Goal: Task Accomplishment & Management: Use online tool/utility

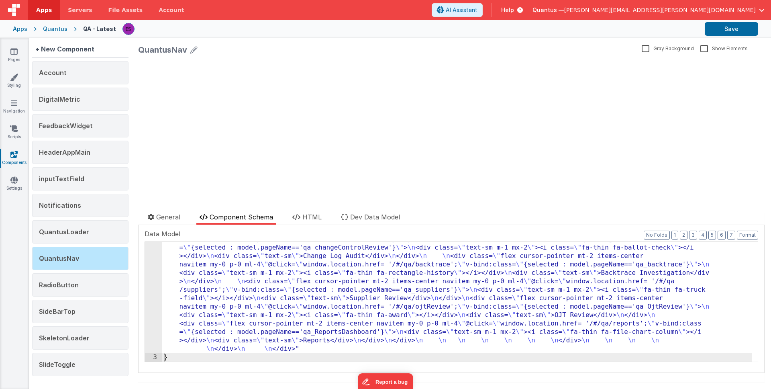
click at [18, 30] on div "Apps" at bounding box center [20, 29] width 14 height 8
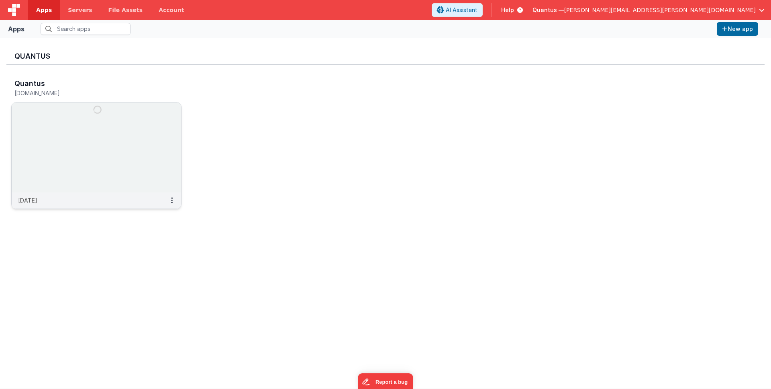
click at [70, 126] on img at bounding box center [96, 147] width 169 height 90
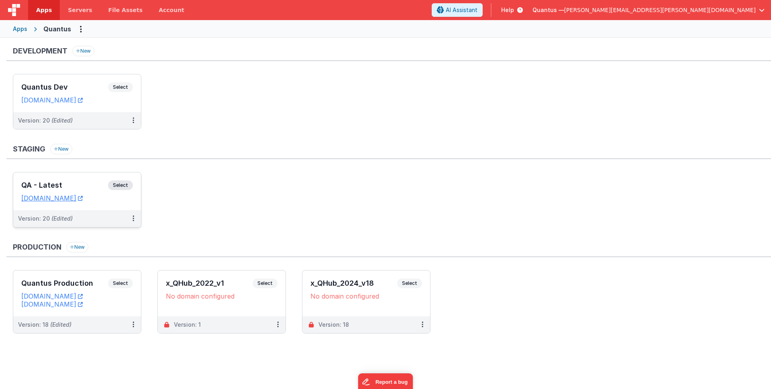
click at [69, 174] on div "QA - Latest Select URLs [DOMAIN_NAME]" at bounding box center [77, 191] width 128 height 38
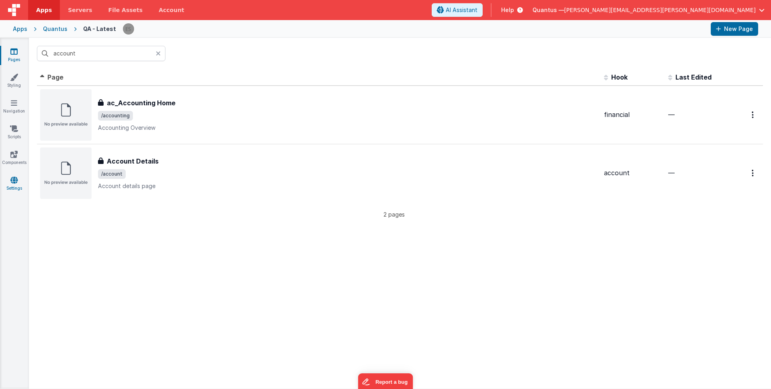
click at [17, 179] on icon at bounding box center [13, 180] width 7 height 8
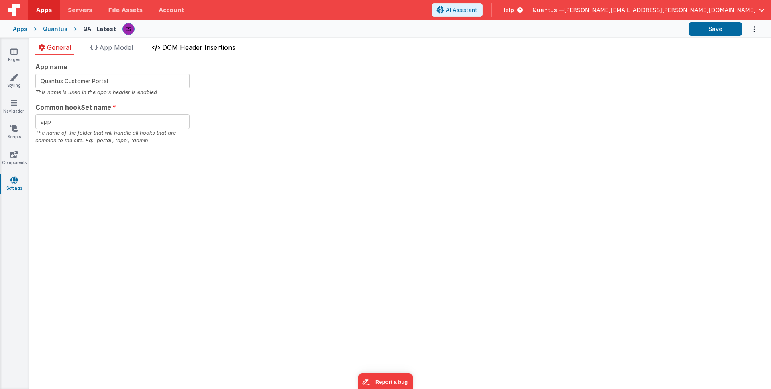
click at [187, 47] on span "DOM Header Insertions" at bounding box center [198, 47] width 73 height 8
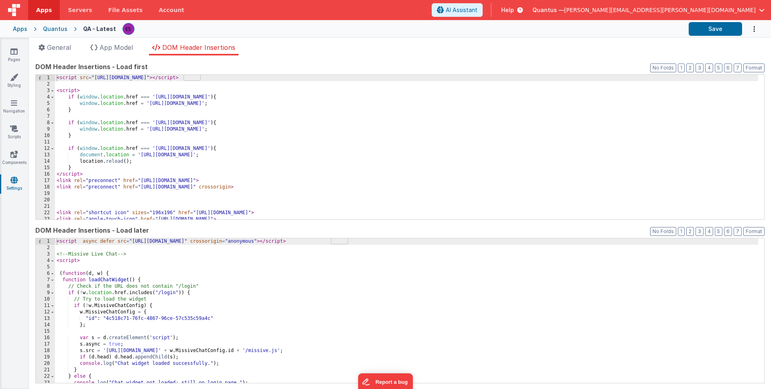
click at [23, 32] on div "Apps" at bounding box center [20, 29] width 14 height 8
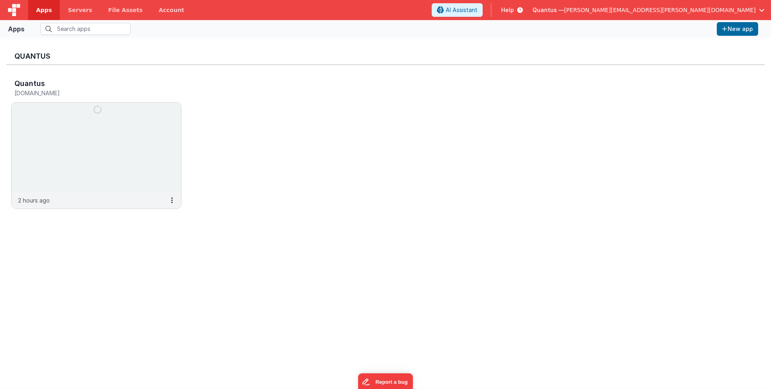
click at [189, 168] on div "Quantus [DOMAIN_NAME] 2 hours ago" at bounding box center [385, 146] width 758 height 162
click at [148, 144] on img at bounding box center [96, 147] width 169 height 90
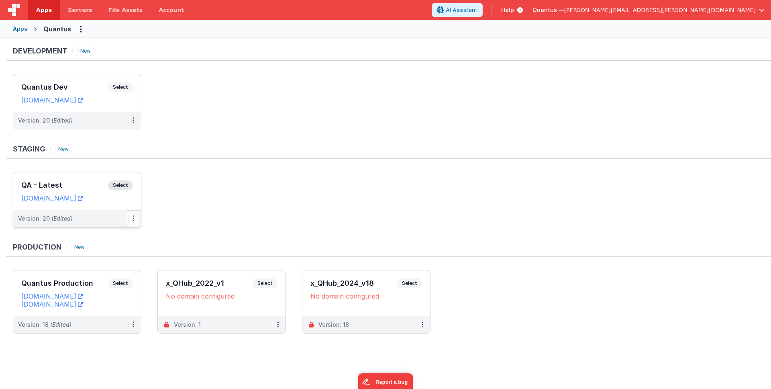
click at [134, 218] on icon at bounding box center [133, 218] width 2 height 0
click at [118, 234] on link "Edit" at bounding box center [105, 236] width 71 height 14
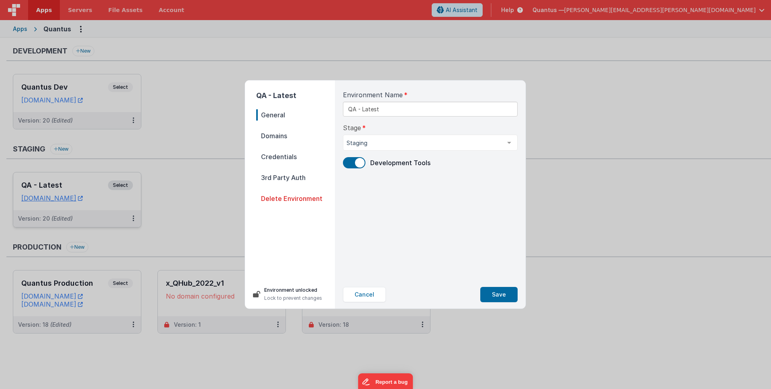
click at [348, 162] on span at bounding box center [354, 162] width 22 height 11
click at [495, 293] on button "Save" at bounding box center [498, 294] width 37 height 15
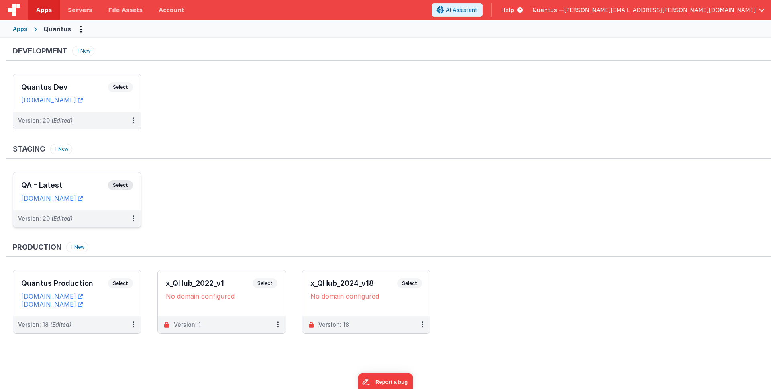
click at [47, 180] on div "QA - Latest Select" at bounding box center [77, 187] width 112 height 14
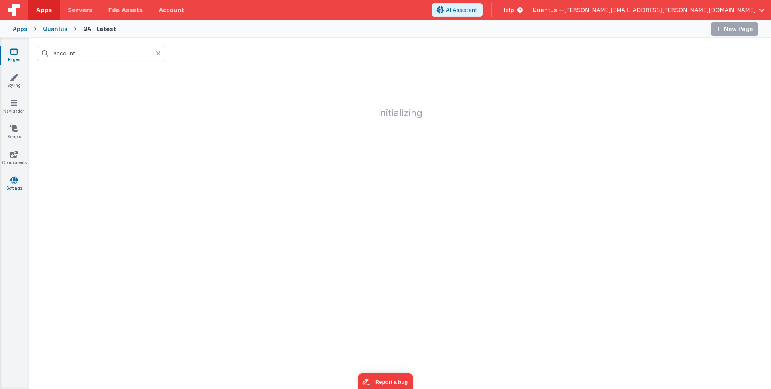
click at [15, 176] on icon at bounding box center [13, 180] width 7 height 8
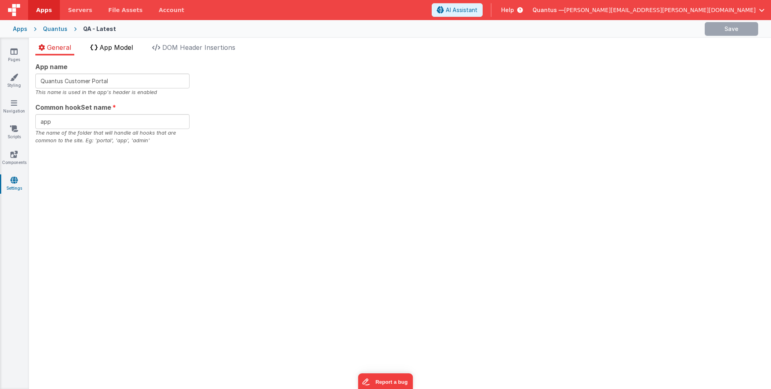
click at [118, 43] on li "App Model" at bounding box center [111, 49] width 49 height 13
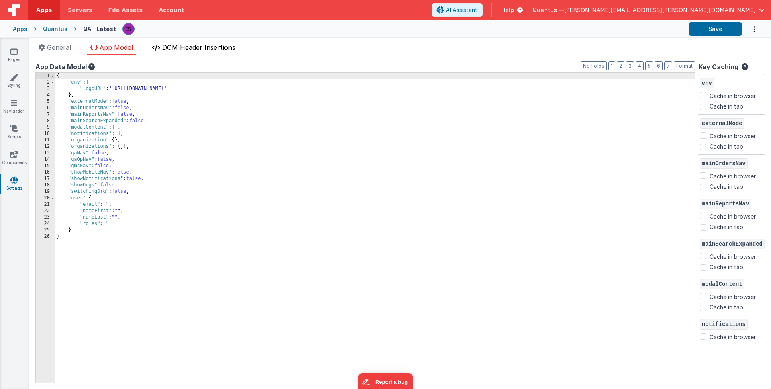
click at [157, 51] on li "DOM Header Insertions" at bounding box center [194, 49] width 90 height 13
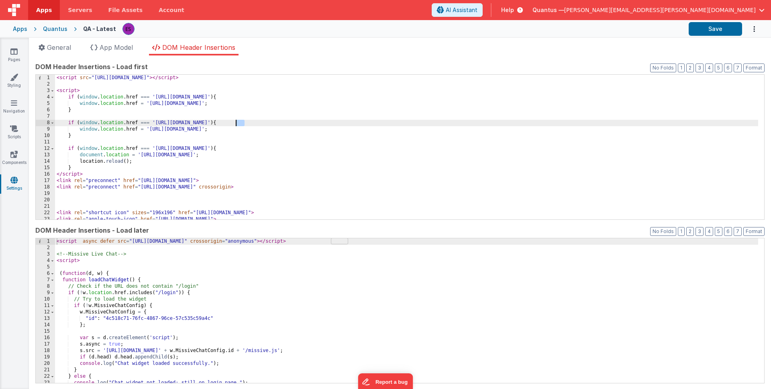
drag, startPoint x: 245, startPoint y: 121, endPoint x: 234, endPoint y: 121, distance: 10.8
click at [234, 121] on div "< script src = "[URL][DOMAIN_NAME]" > </ script > < script > if ( window . loca…" at bounding box center [406, 153] width 703 height 157
drag, startPoint x: 149, startPoint y: 128, endPoint x: 252, endPoint y: 129, distance: 102.8
click at [252, 129] on div "< script src = "[URL][DOMAIN_NAME]" > </ script > < script > if ( window . loca…" at bounding box center [406, 153] width 703 height 157
click at [254, 128] on div "< script src = "[URL][DOMAIN_NAME]" > </ script > < script > if ( window . loca…" at bounding box center [406, 152] width 703 height 157
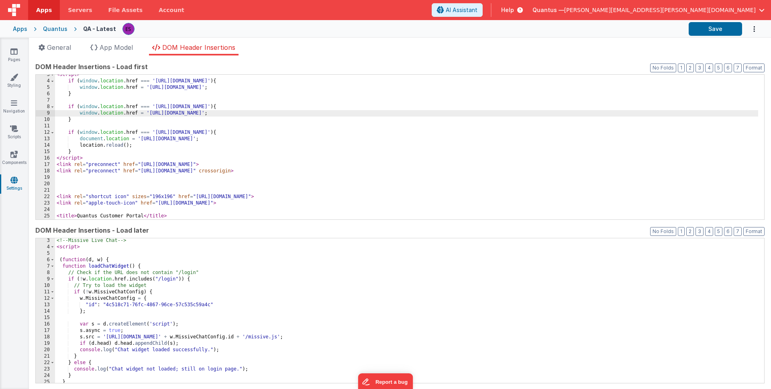
scroll to position [7, 0]
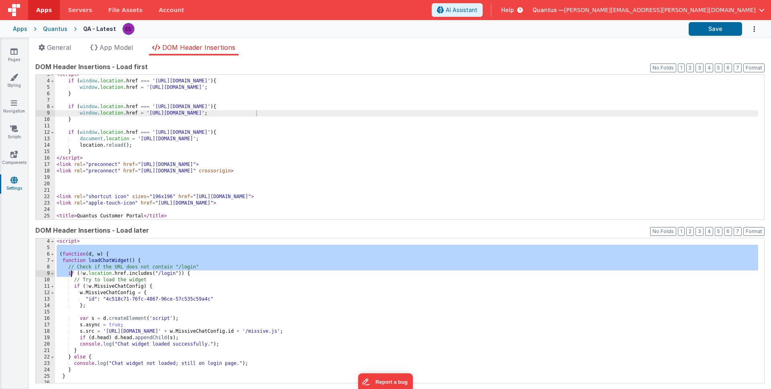
drag, startPoint x: 62, startPoint y: 253, endPoint x: 92, endPoint y: 293, distance: 50.2
click at [86, 293] on div "< script > ( function ( d , w ) { function loadChatWidget ( ) { // Check if the…" at bounding box center [406, 316] width 703 height 157
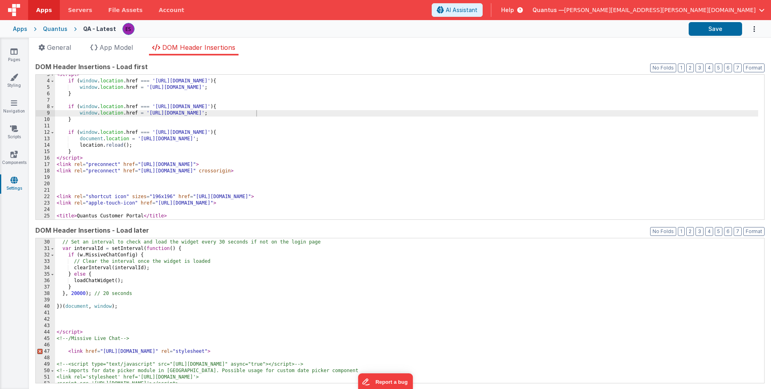
scroll to position [192, 0]
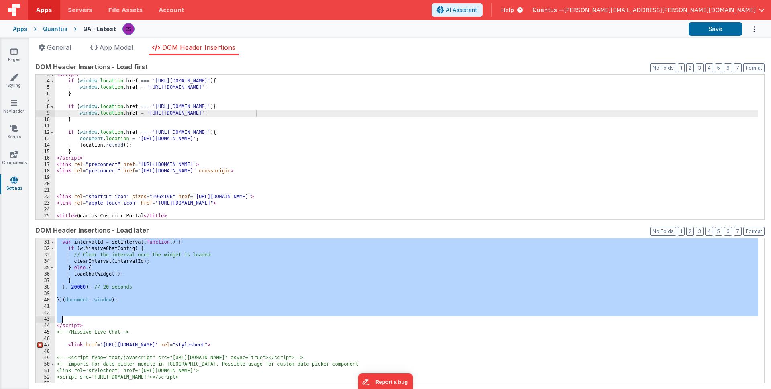
click at [88, 319] on div "// Set an interval to check and load the widget every 30 seconds if not on the …" at bounding box center [406, 310] width 703 height 157
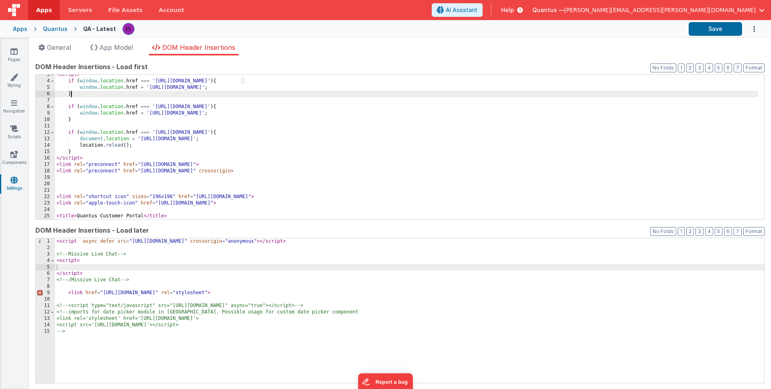
click at [136, 94] on div "< script > if ( window . location . href === '[URL][DOMAIN_NAME]' ) { window . …" at bounding box center [406, 149] width 703 height 157
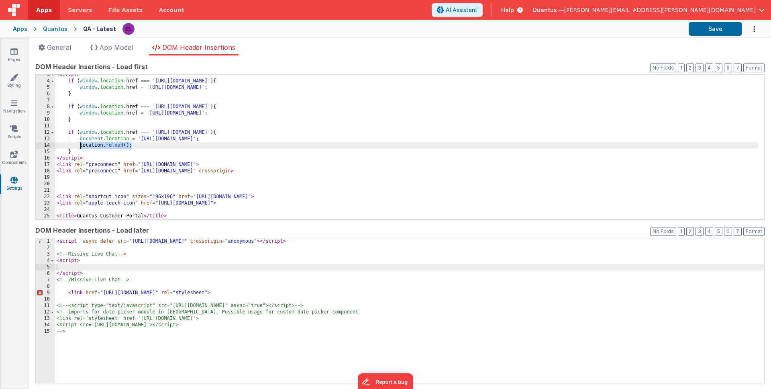
drag, startPoint x: 134, startPoint y: 146, endPoint x: 80, endPoint y: 142, distance: 54.3
click at [80, 142] on div "< script > if ( window . location . href === '[URL][DOMAIN_NAME]' ) { window . …" at bounding box center [406, 149] width 703 height 157
click at [265, 111] on div "< script > if ( window . location . href === '[URL][DOMAIN_NAME]' ) { window . …" at bounding box center [406, 149] width 703 height 157
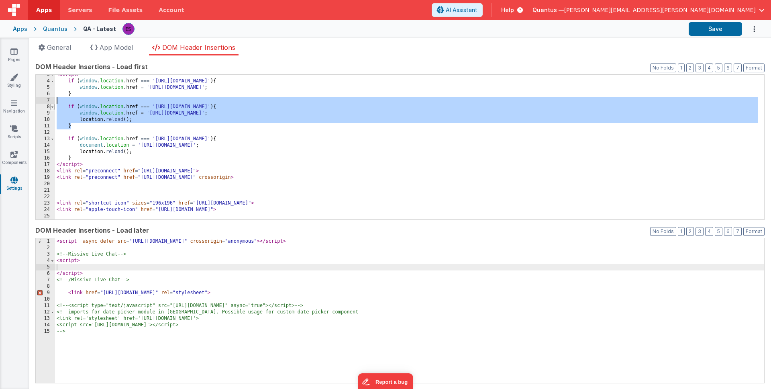
drag, startPoint x: 99, startPoint y: 125, endPoint x: 51, endPoint y: 103, distance: 52.5
click at [51, 103] on div "3 4 5 6 7 8 9 10 11 12 13 14 15 16 17 18 19 20 21 22 23 24 25 26 < script > if …" at bounding box center [399, 146] width 729 height 145
click at [56, 30] on div "Quantus" at bounding box center [55, 29] width 24 height 8
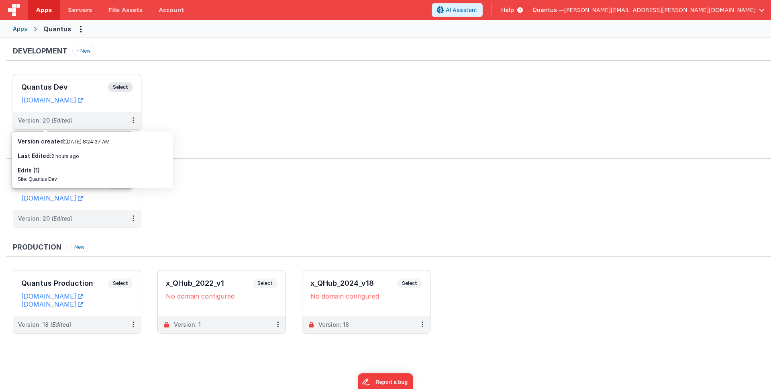
click at [78, 84] on h3 "Quantus Dev" at bounding box center [64, 87] width 87 height 8
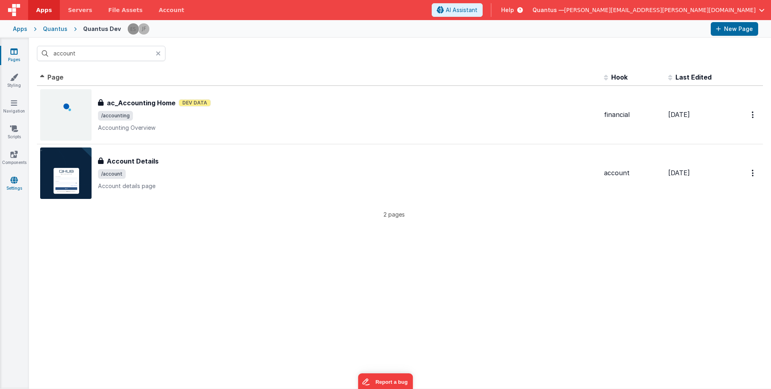
click at [12, 179] on icon at bounding box center [13, 180] width 7 height 8
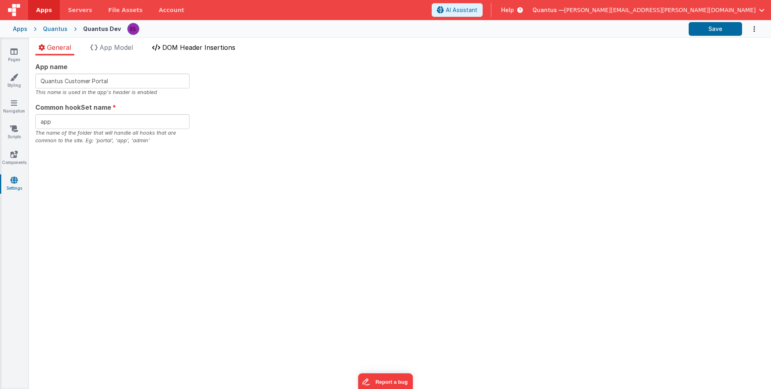
click at [175, 50] on span "DOM Header Insertions" at bounding box center [198, 47] width 73 height 8
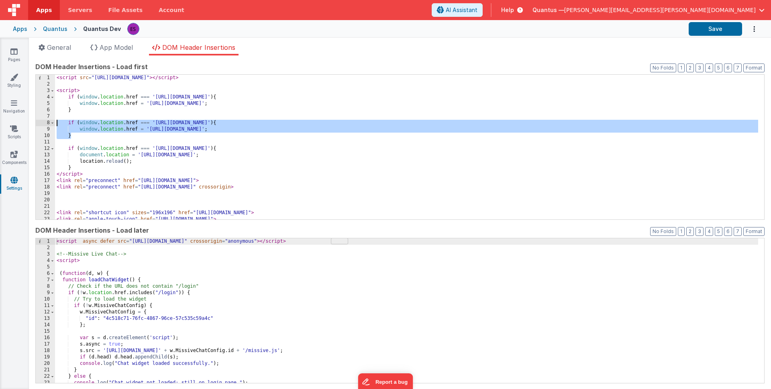
drag, startPoint x: 90, startPoint y: 136, endPoint x: 55, endPoint y: 121, distance: 37.2
click at [55, 121] on div "< script src = "[URL][DOMAIN_NAME]" > </ script > < script > if ( window . loca…" at bounding box center [406, 153] width 703 height 157
paste textarea
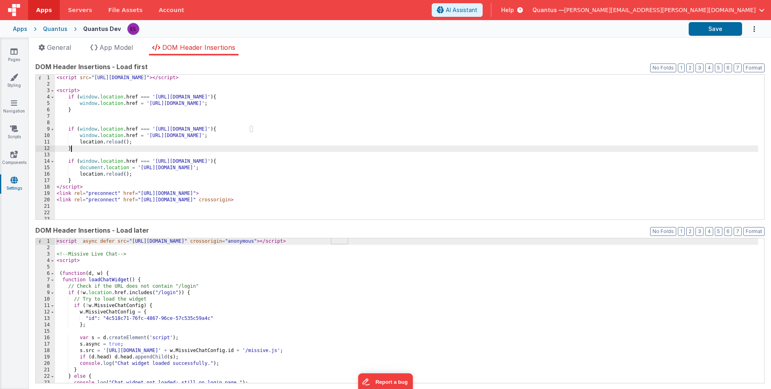
click at [65, 122] on div "< script src = "[URL][DOMAIN_NAME]" > </ script > < script > if ( window . loca…" at bounding box center [406, 153] width 703 height 157
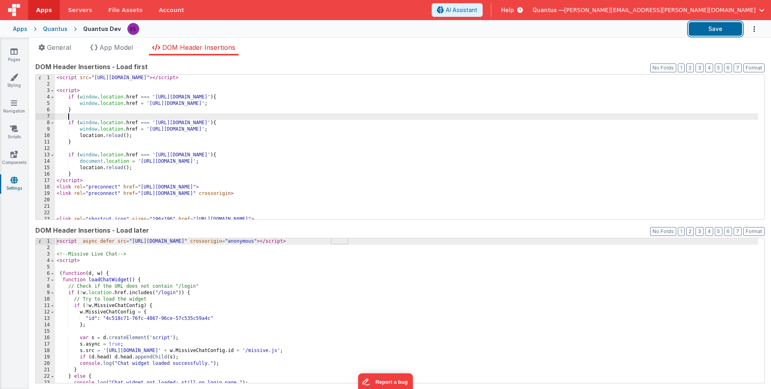
drag, startPoint x: 723, startPoint y: 28, endPoint x: 684, endPoint y: 34, distance: 38.9
click at [723, 28] on button "Save" at bounding box center [714, 29] width 53 height 14
click at [61, 28] on div "Quantus" at bounding box center [55, 29] width 24 height 8
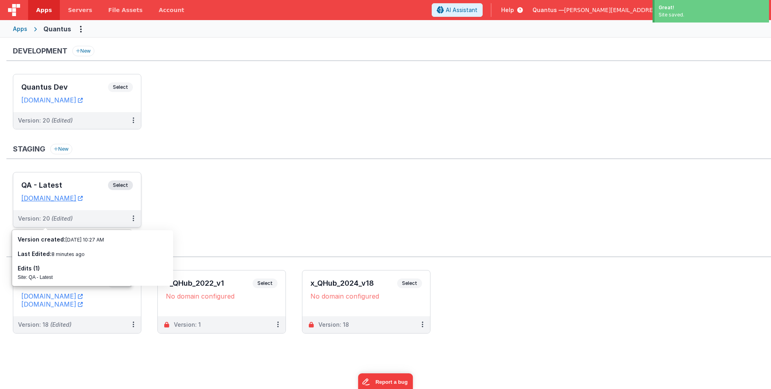
click at [71, 181] on h3 "QA - Latest" at bounding box center [64, 185] width 87 height 8
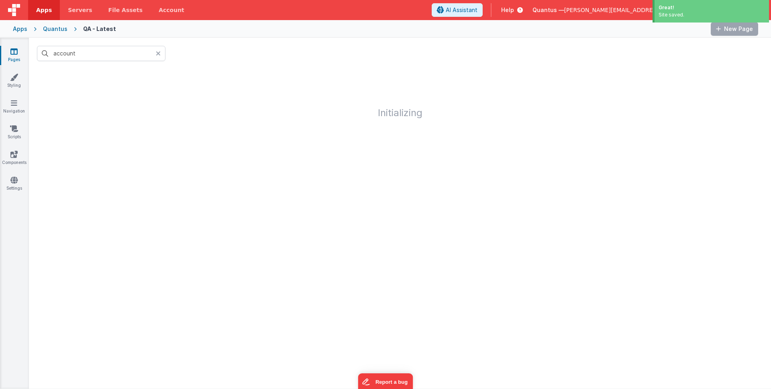
click at [52, 26] on div "Quantus" at bounding box center [55, 29] width 24 height 8
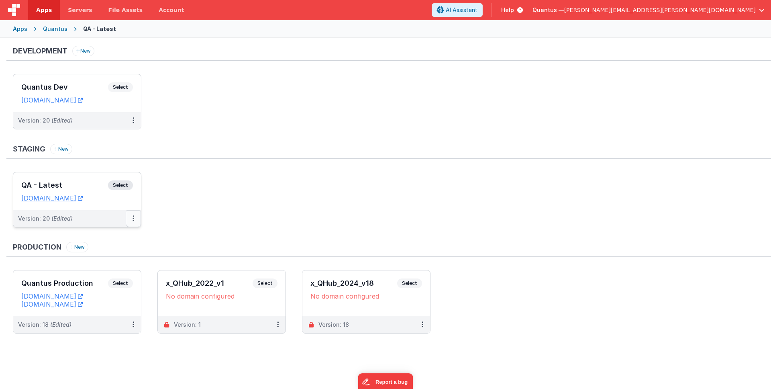
click at [133, 214] on button at bounding box center [133, 218] width 15 height 17
click at [127, 236] on link "Edit" at bounding box center [105, 236] width 71 height 14
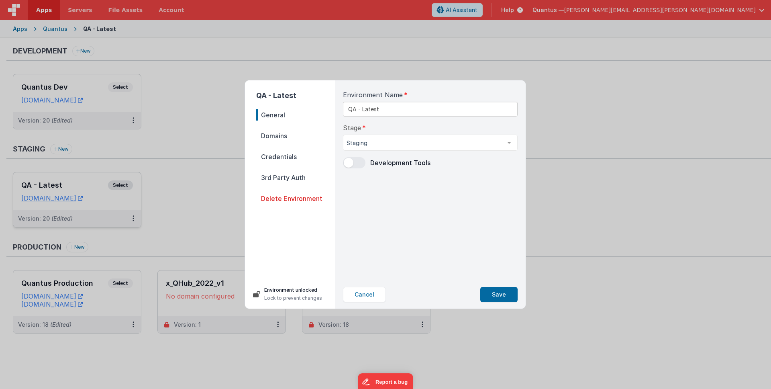
click at [349, 163] on span at bounding box center [349, 163] width 10 height 10
click at [504, 292] on button "Save" at bounding box center [498, 294] width 37 height 15
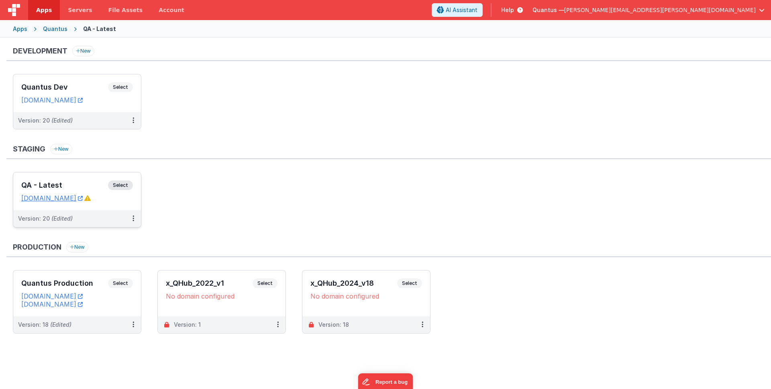
click at [51, 28] on div "Quantus" at bounding box center [55, 29] width 24 height 8
click at [54, 27] on div "Quantus" at bounding box center [55, 29] width 24 height 8
click at [23, 28] on div "Apps" at bounding box center [20, 29] width 14 height 8
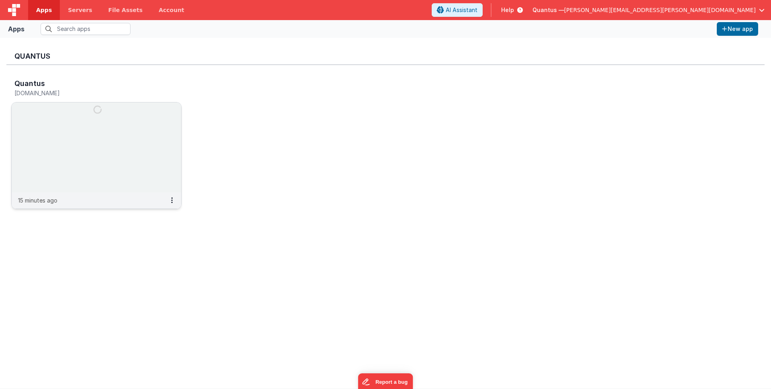
click at [55, 130] on img at bounding box center [96, 147] width 169 height 90
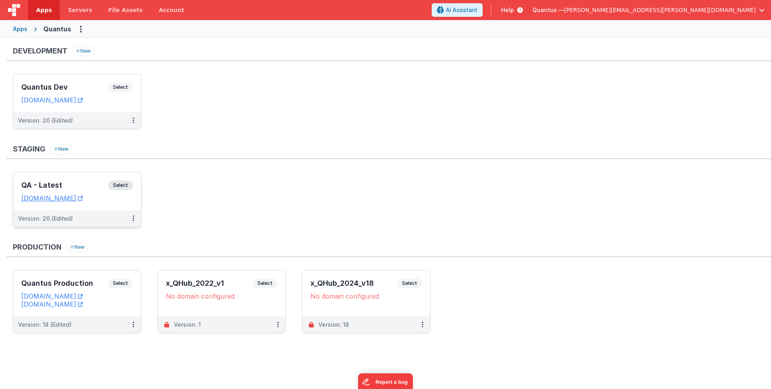
click at [45, 184] on h3 "QA - Latest" at bounding box center [64, 185] width 87 height 8
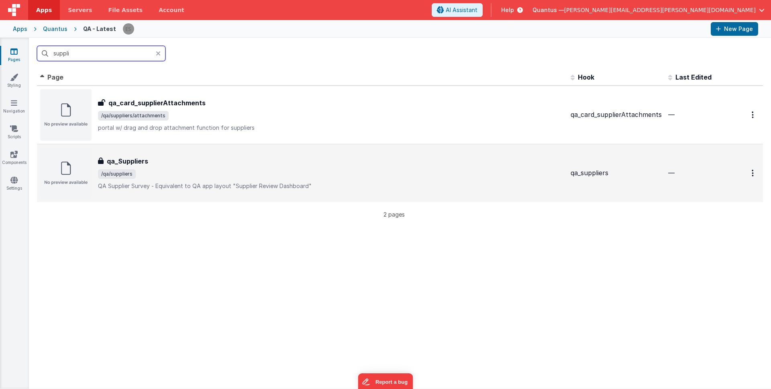
type input "suppli"
click at [221, 164] on div "qa_Suppliers" at bounding box center [331, 161] width 466 height 10
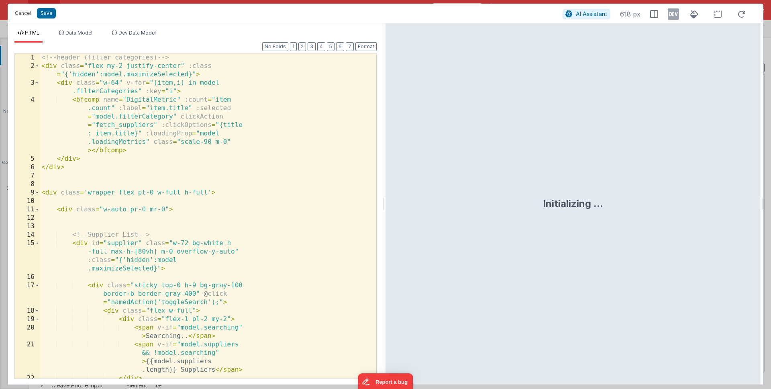
scroll to position [1387, 0]
click at [28, 15] on button "Cancel" at bounding box center [23, 13] width 24 height 11
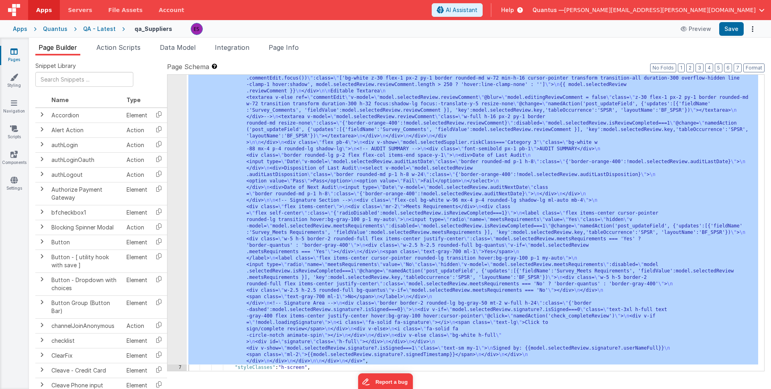
click at [105, 31] on div "QA - Latest" at bounding box center [99, 29] width 33 height 8
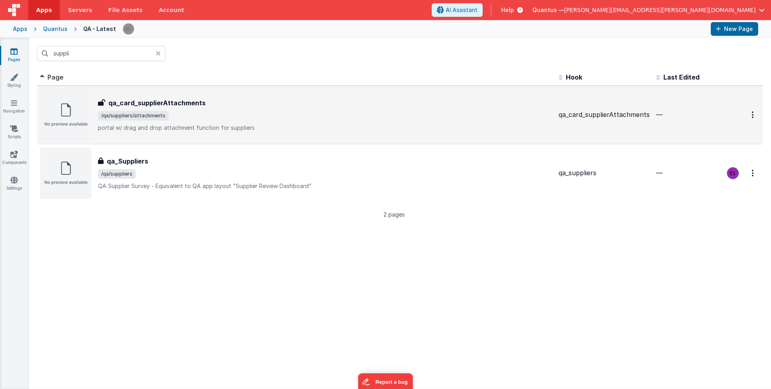
click at [289, 111] on span "/qa/suppliers/attachments" at bounding box center [325, 116] width 454 height 10
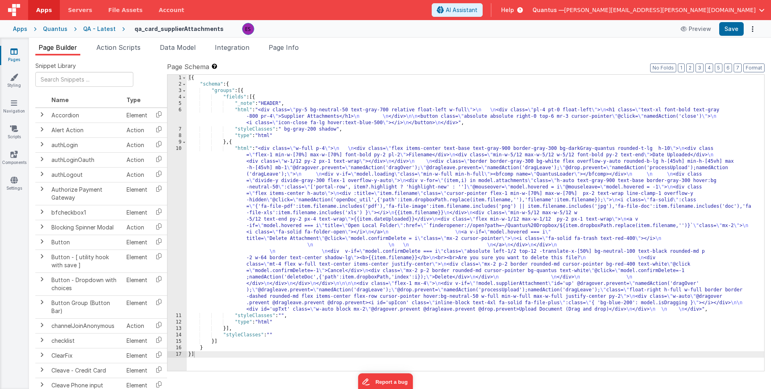
click at [283, 166] on div "[{ "schema" : { "groups" : [{ "fields" : [{ "_note" : "HEADER" , "html" : "<div…" at bounding box center [475, 229] width 577 height 309
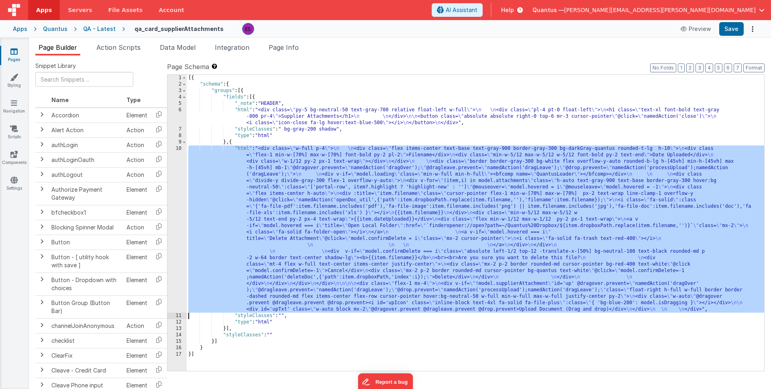
click at [175, 199] on div "10" at bounding box center [176, 228] width 19 height 167
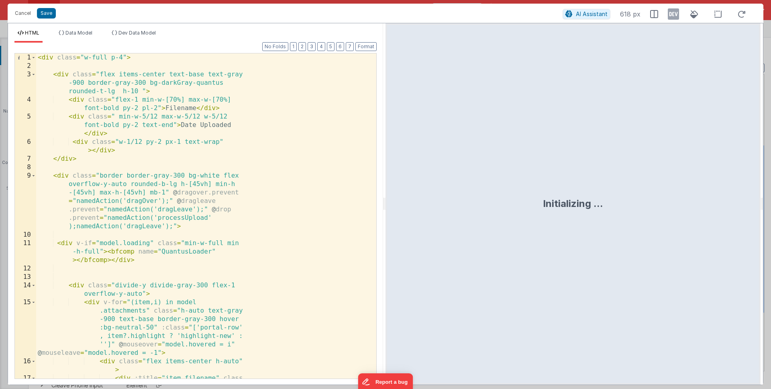
click at [183, 198] on div "< div class = "w-full p-4" > < div class = "flex items-center text-base text-gr…" at bounding box center [203, 257] width 334 height 409
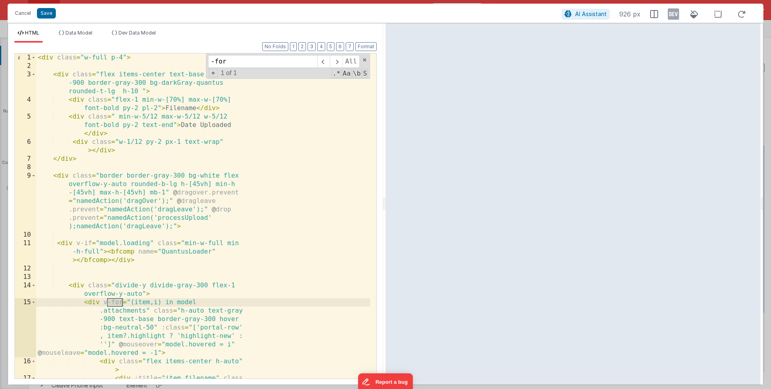
type input "-for"
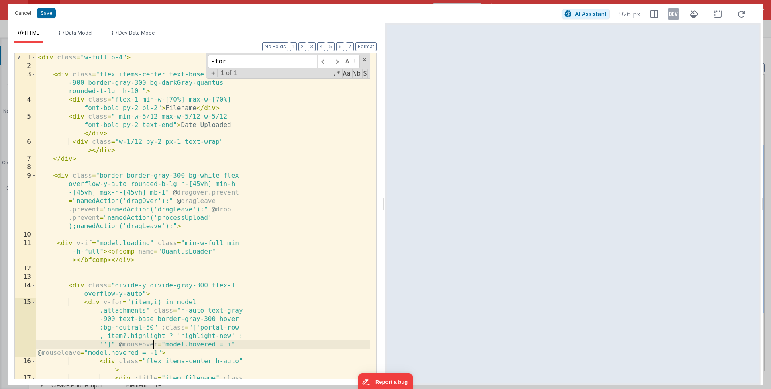
click at [153, 345] on div "< div class = "w-full p-4" > < div class = "flex items-center text-base text-gr…" at bounding box center [203, 257] width 334 height 409
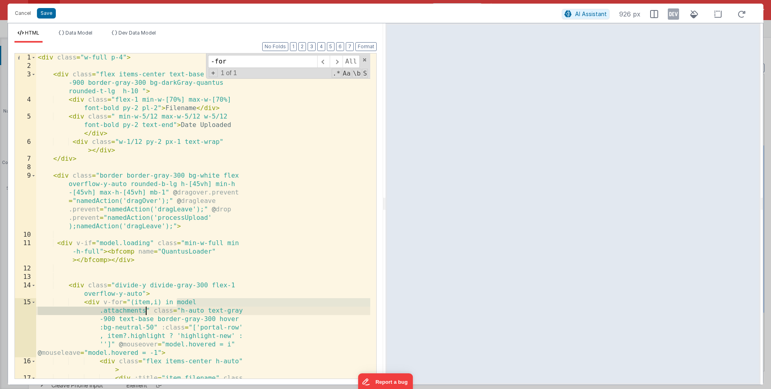
drag, startPoint x: 174, startPoint y: 301, endPoint x: 146, endPoint y: 307, distance: 28.2
click at [146, 307] on div "< div class = "w-full p-4" > < div class = "flex items-center text-base text-gr…" at bounding box center [203, 257] width 334 height 409
click at [26, 16] on button "Cancel" at bounding box center [23, 13] width 24 height 11
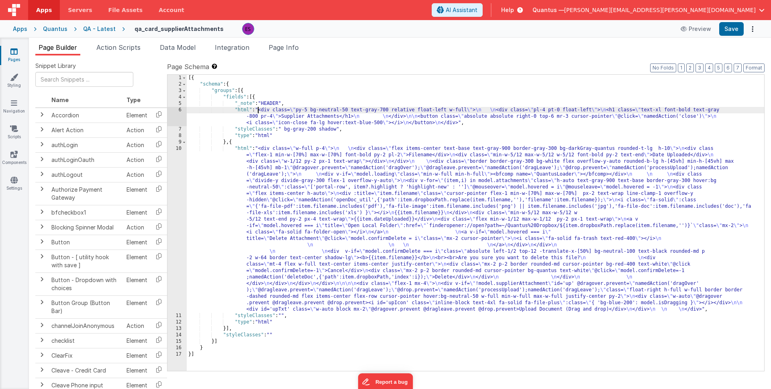
click at [258, 112] on div "[{ "schema" : { "groups" : [{ "fields" : [{ "_note" : "HEADER" , "html" : "<div…" at bounding box center [475, 229] width 577 height 309
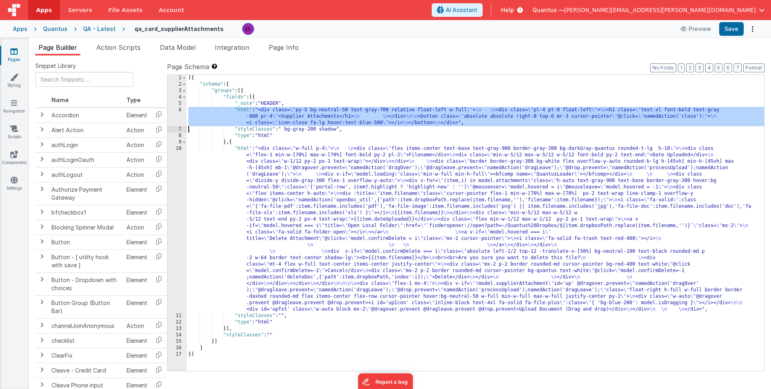
click at [179, 116] on div "6" at bounding box center [176, 116] width 19 height 19
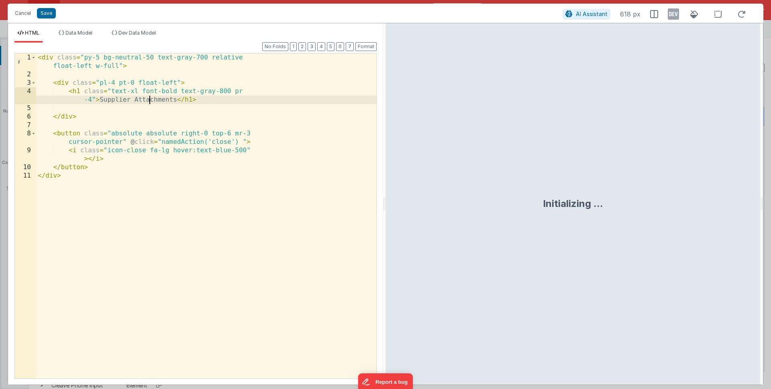
click at [151, 104] on div "< div class = "py-5 bg-neutral-50 text-gray-700 relative float-left w-full" > <…" at bounding box center [206, 228] width 340 height 350
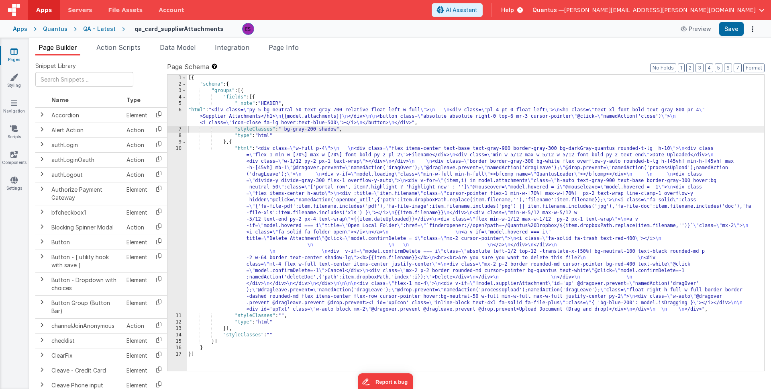
click at [413, 195] on div "[{ "schema" : { "groups" : [{ "fields" : [{ "_note" : "HEADER" , "html" : "<div…" at bounding box center [475, 229] width 577 height 309
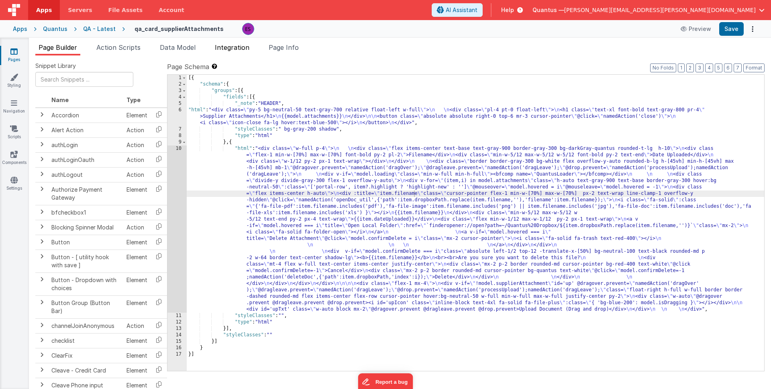
click at [230, 51] on span "Integration" at bounding box center [232, 47] width 35 height 8
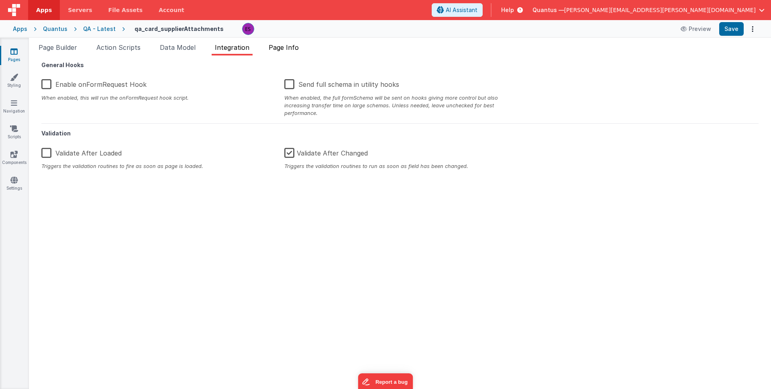
click at [291, 51] on span "Page Info" at bounding box center [284, 47] width 30 height 8
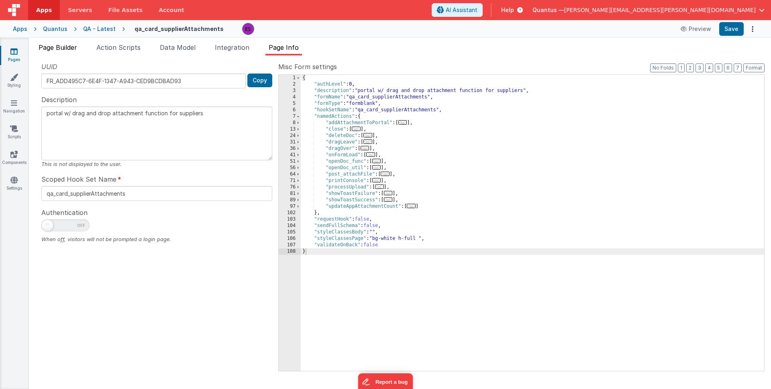
click at [73, 44] on span "Page Builder" at bounding box center [58, 47] width 39 height 8
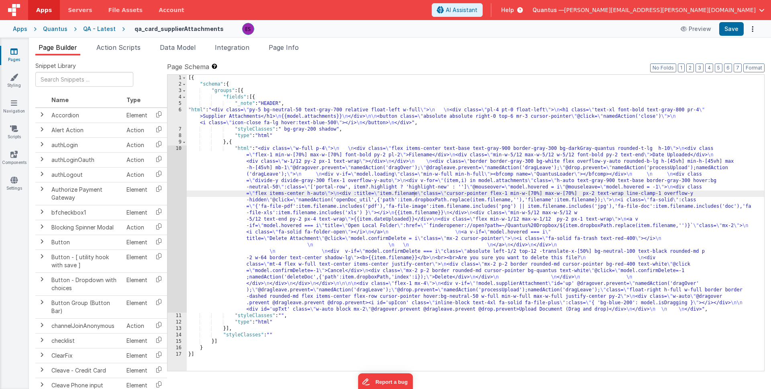
click at [192, 113] on div "[{ "schema" : { "groups" : [{ "fields" : [{ "_note" : "HEADER" , "html" : "<div…" at bounding box center [475, 229] width 577 height 309
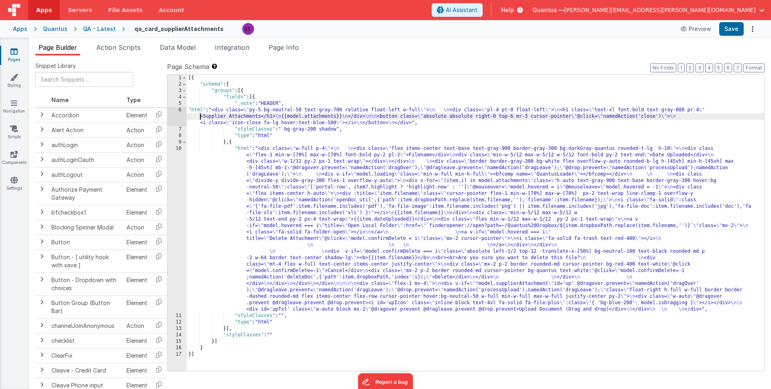
click at [181, 117] on div "6" at bounding box center [176, 116] width 19 height 19
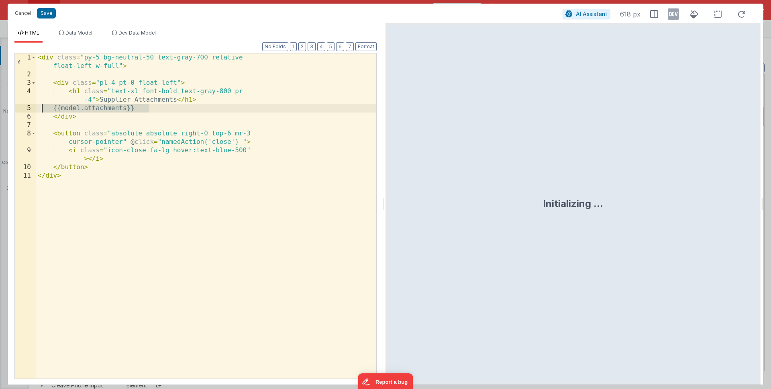
drag, startPoint x: 153, startPoint y: 108, endPoint x: 39, endPoint y: 106, distance: 113.6
click at [39, 106] on div "< div class = "py-5 bg-neutral-50 text-gray-700 relative float-left w-full" > <…" at bounding box center [206, 228] width 340 height 350
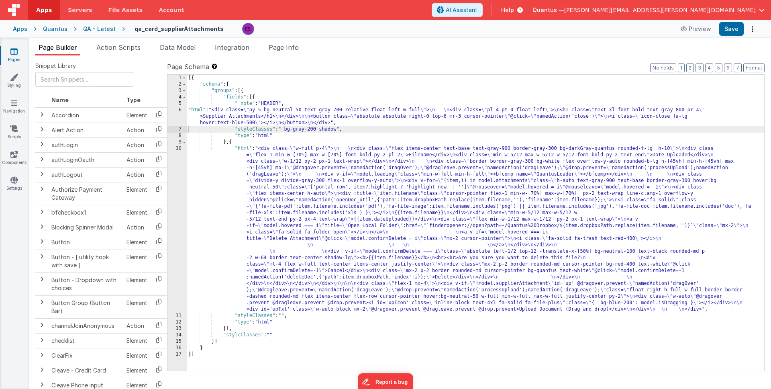
drag, startPoint x: 93, startPoint y: 26, endPoint x: 90, endPoint y: 30, distance: 5.1
click at [92, 28] on div "QA - Latest" at bounding box center [99, 29] width 33 height 8
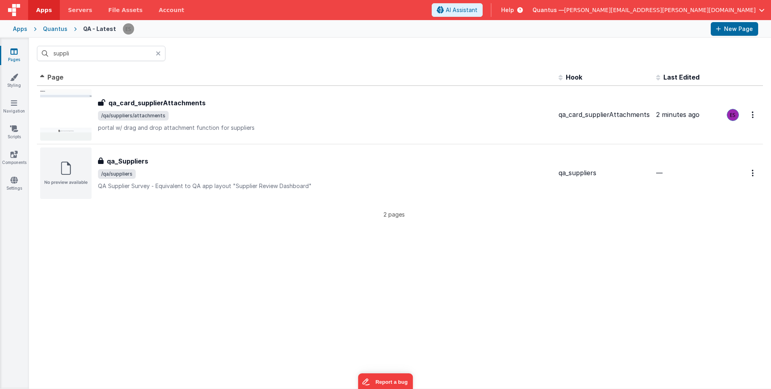
click at [62, 31] on div "Quantus" at bounding box center [55, 29] width 24 height 8
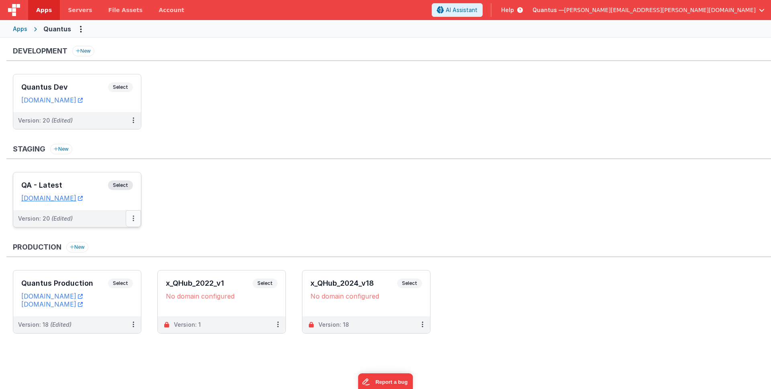
click at [134, 218] on icon at bounding box center [133, 218] width 2 height 0
click at [115, 231] on link "Edit" at bounding box center [105, 236] width 71 height 14
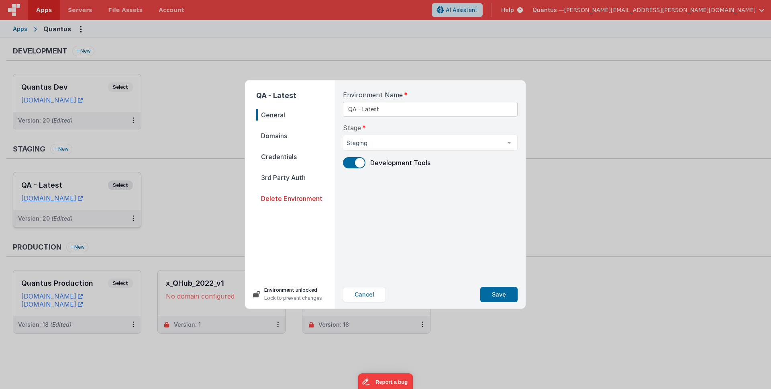
click at [351, 165] on span at bounding box center [354, 162] width 22 height 11
click at [500, 290] on button "Save" at bounding box center [498, 294] width 37 height 15
